Goal: Complete application form

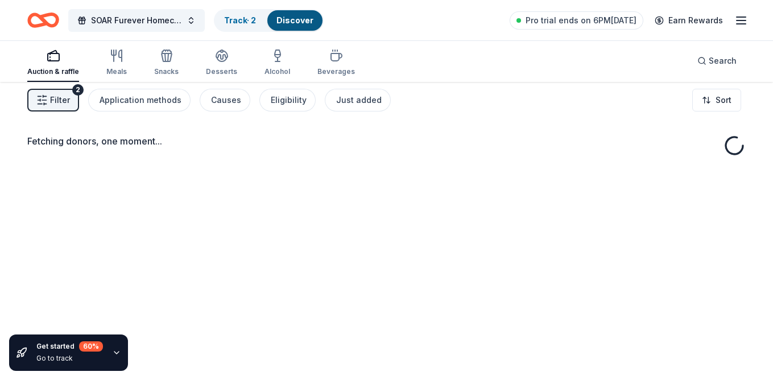
scroll to position [7, 0]
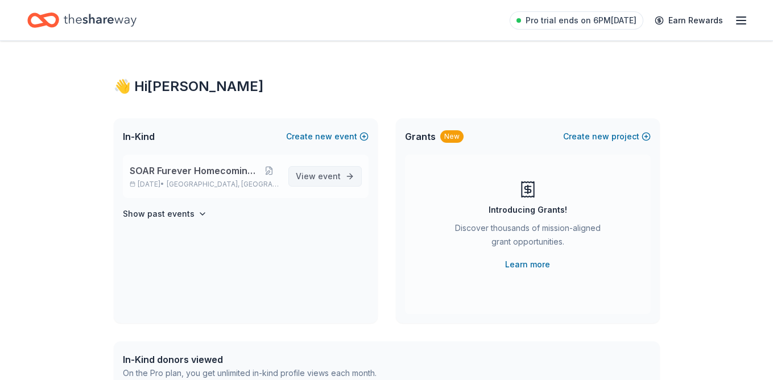
click at [349, 177] on link "View event" at bounding box center [324, 176] width 73 height 20
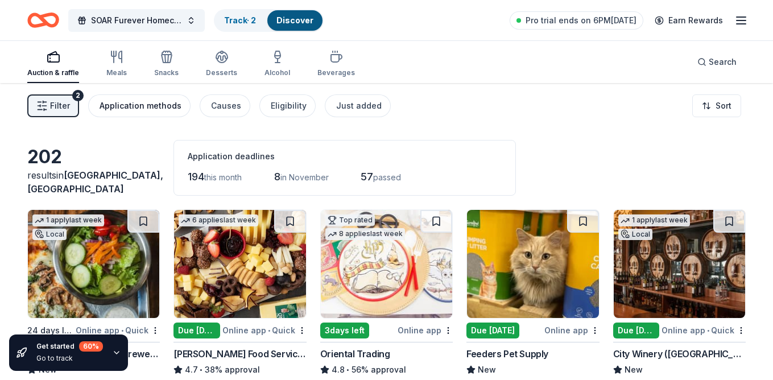
click at [171, 108] on div "Application methods" at bounding box center [141, 106] width 82 height 14
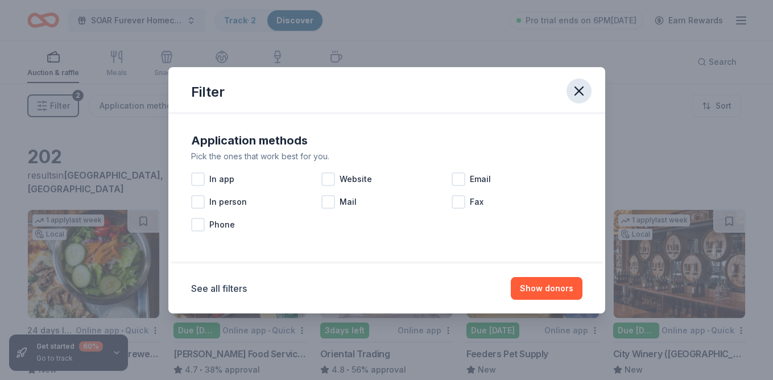
click at [575, 90] on icon "button" at bounding box center [579, 91] width 16 height 16
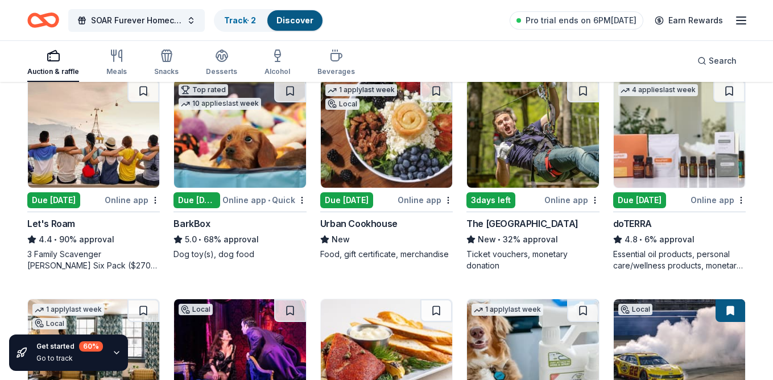
scroll to position [472, 0]
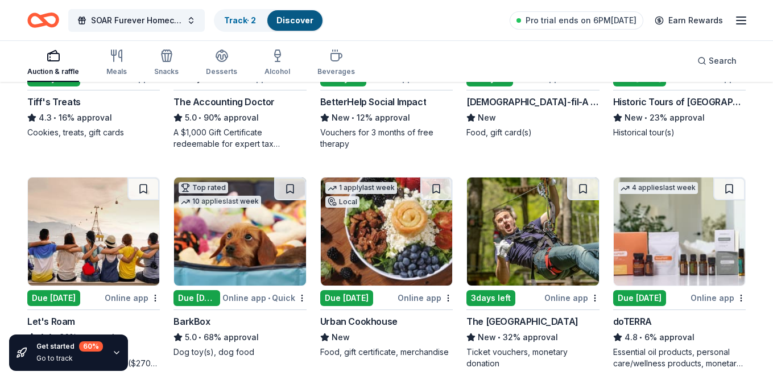
click at [665, 210] on img at bounding box center [679, 231] width 131 height 108
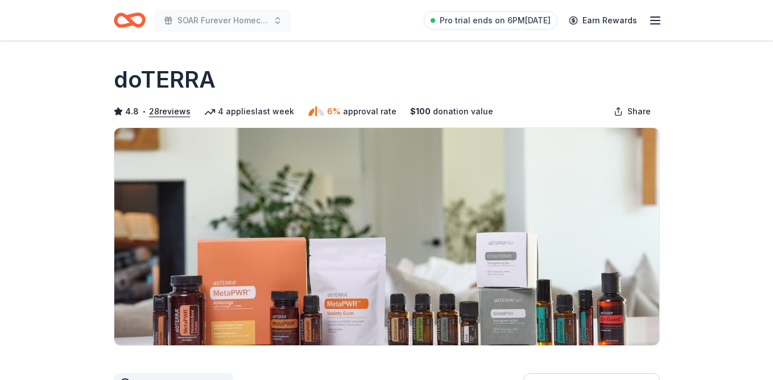
click at [438, 245] on img at bounding box center [386, 236] width 545 height 217
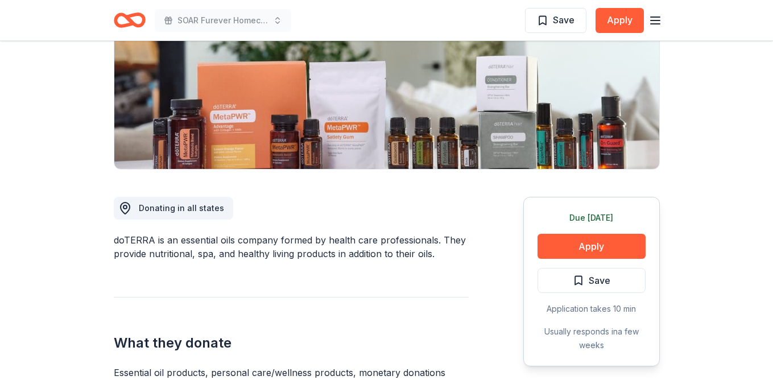
scroll to position [239, 0]
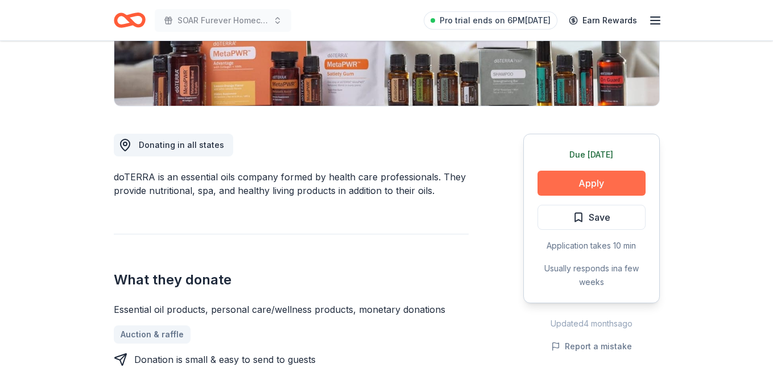
click at [602, 185] on button "Apply" at bounding box center [592, 183] width 108 height 25
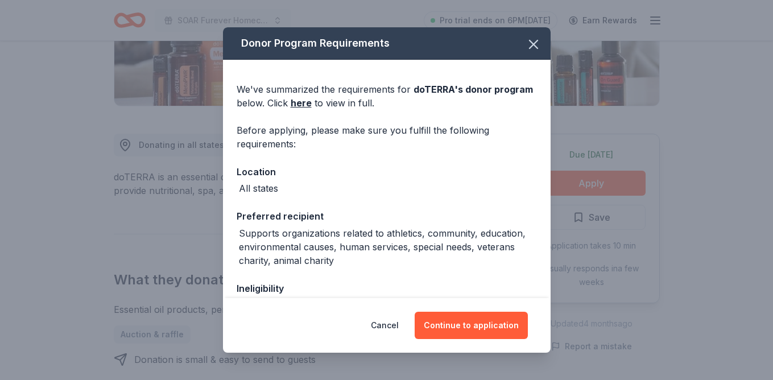
click at [481, 344] on div "Cancel Continue to application" at bounding box center [387, 325] width 328 height 55
click at [481, 299] on div "Cancel Continue to application" at bounding box center [387, 325] width 328 height 55
click at [481, 342] on div "Cancel Continue to application" at bounding box center [387, 325] width 328 height 55
click at [481, 323] on button "Continue to application" at bounding box center [471, 325] width 113 height 27
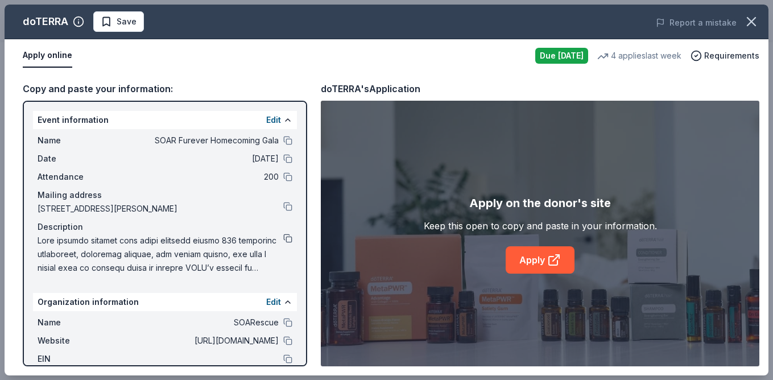
click at [289, 242] on button at bounding box center [287, 238] width 9 height 9
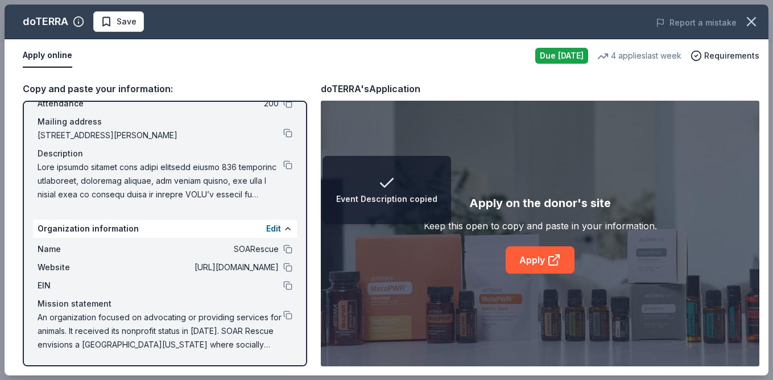
scroll to position [73, 0]
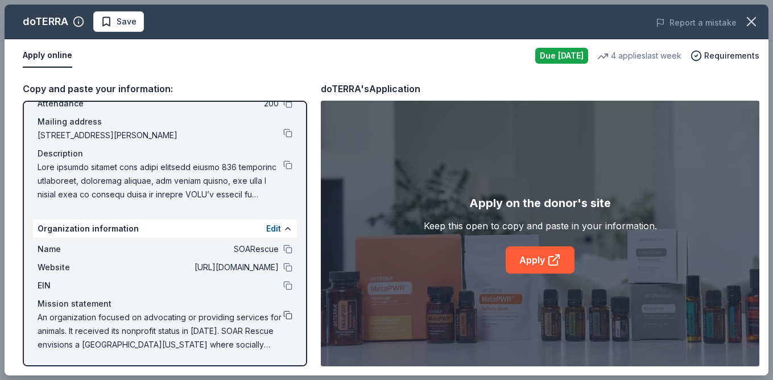
click at [289, 315] on button at bounding box center [287, 315] width 9 height 9
